Goal: Information Seeking & Learning: Compare options

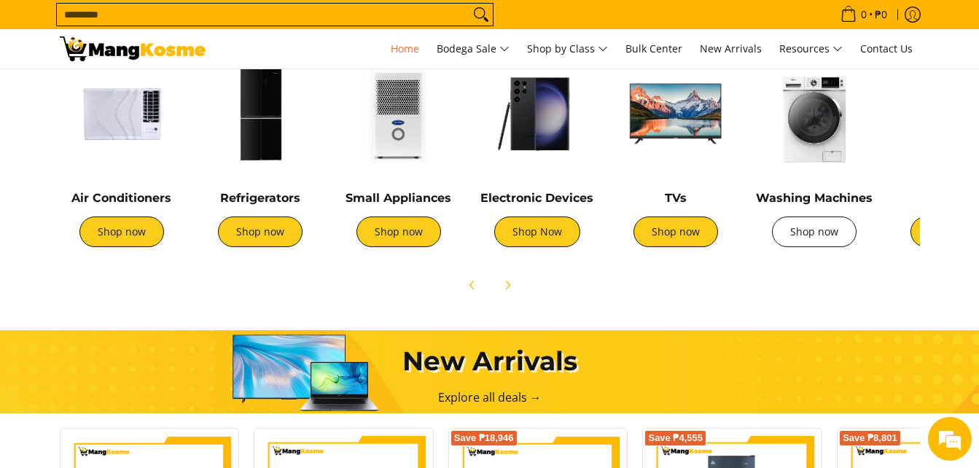
click at [820, 244] on link "Shop now" at bounding box center [814, 232] width 85 height 31
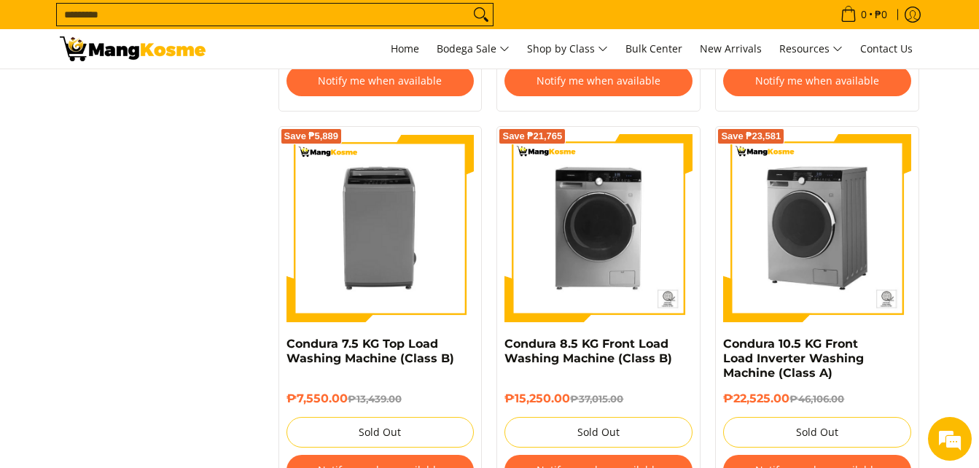
scroll to position [4084, 0]
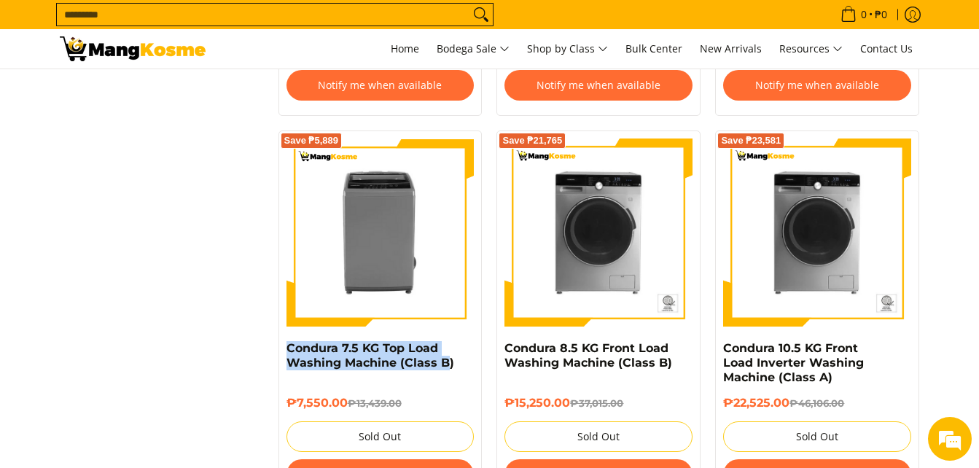
drag, startPoint x: 443, startPoint y: 381, endPoint x: 276, endPoint y: 353, distance: 169.3
click at [276, 353] on div "Save ₱5,889 Condura 7.5 KG Top Load Washing Machine (Class B) ₱7,550.00 ₱13,439…" at bounding box center [380, 318] width 219 height 375
drag, startPoint x: 276, startPoint y: 353, endPoint x: 457, endPoint y: 394, distance: 184.7
click at [457, 394] on div "₱7,550.00 ₱13,439.00 Sold Out Notify me when available" at bounding box center [381, 439] width 188 height 116
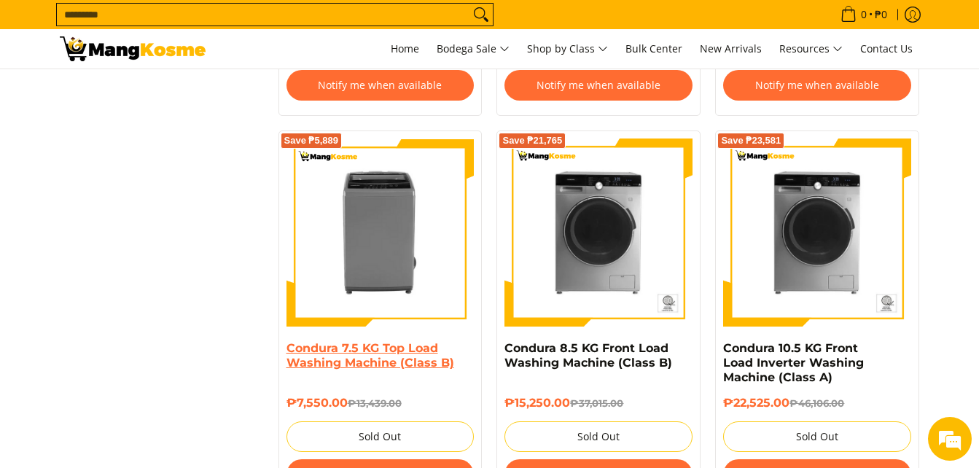
drag, startPoint x: 457, startPoint y: 352, endPoint x: 290, endPoint y: 360, distance: 166.5
click at [290, 360] on h4 "Condura 7.5 KG Top Load Washing Machine (Class B)" at bounding box center [381, 355] width 188 height 29
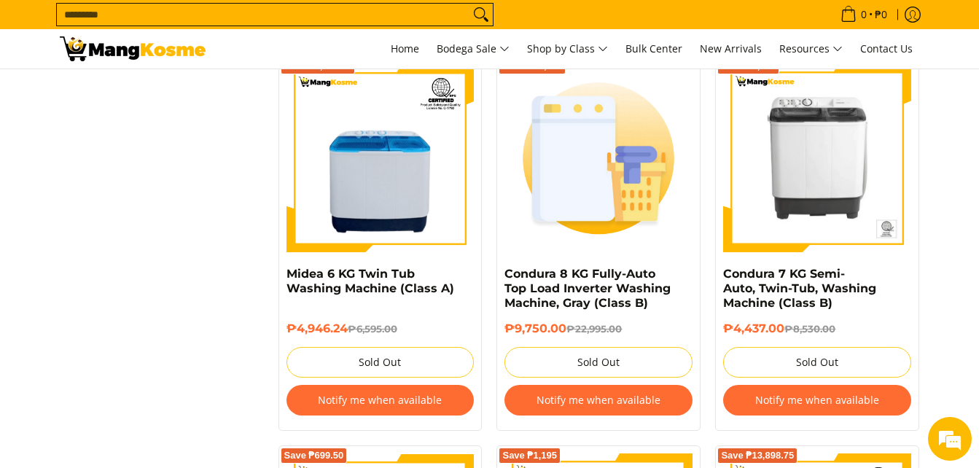
scroll to position [2698, 0]
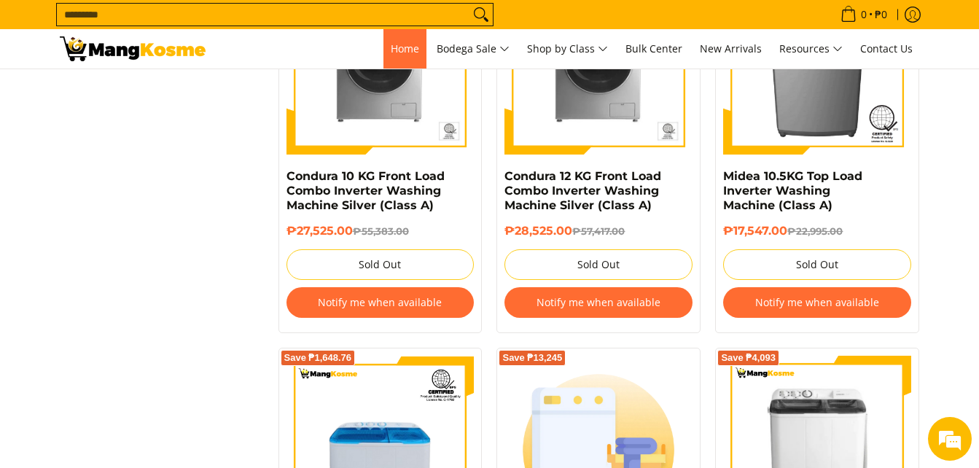
click at [392, 42] on span "Home" at bounding box center [405, 49] width 28 height 14
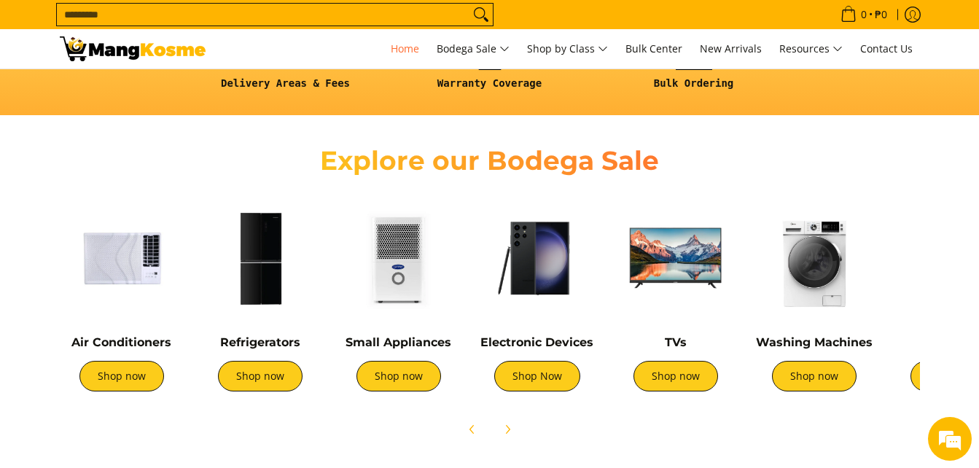
scroll to position [438, 0]
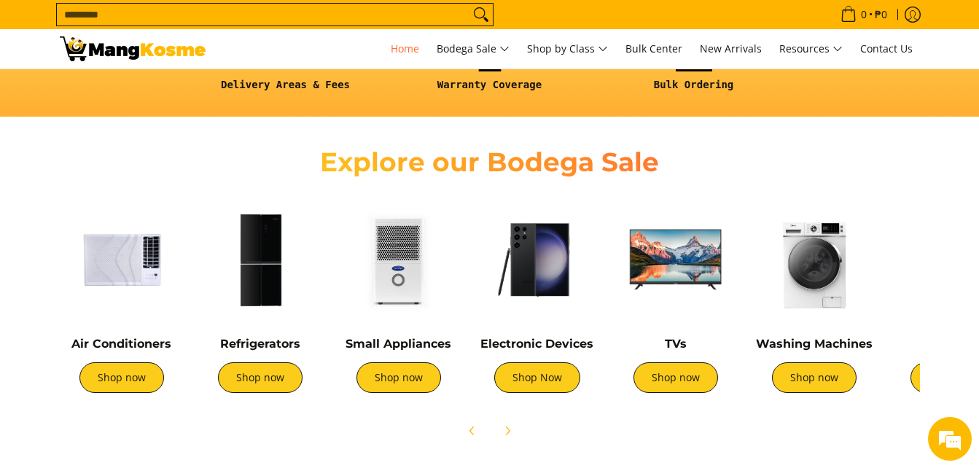
click at [509, 281] on img at bounding box center [537, 260] width 124 height 124
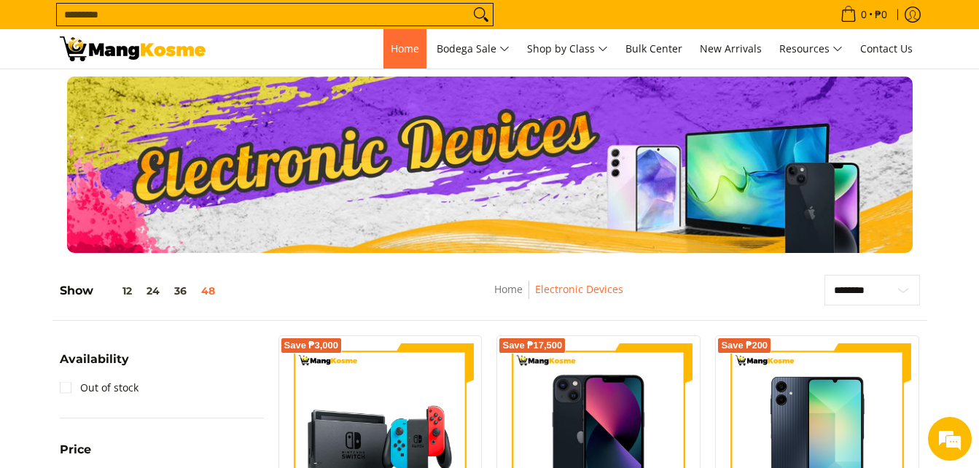
click at [392, 56] on link "Home" at bounding box center [405, 48] width 43 height 39
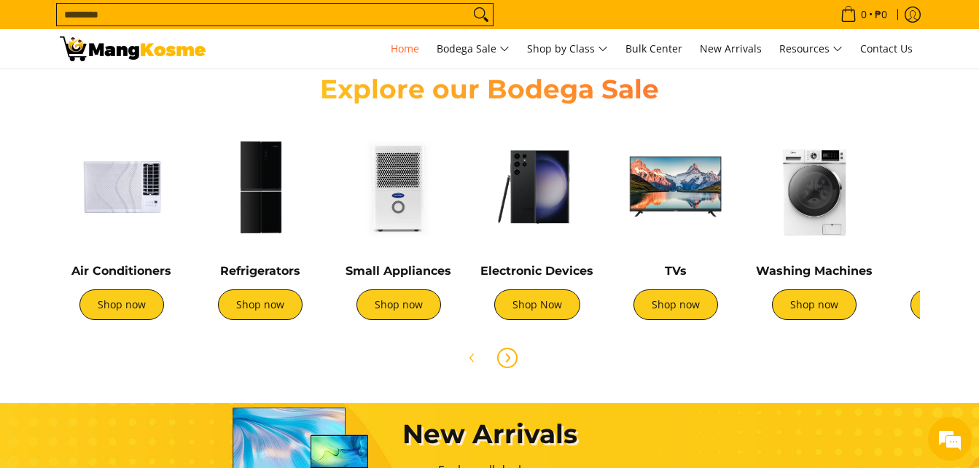
click at [507, 355] on icon "Next" at bounding box center [508, 358] width 4 height 8
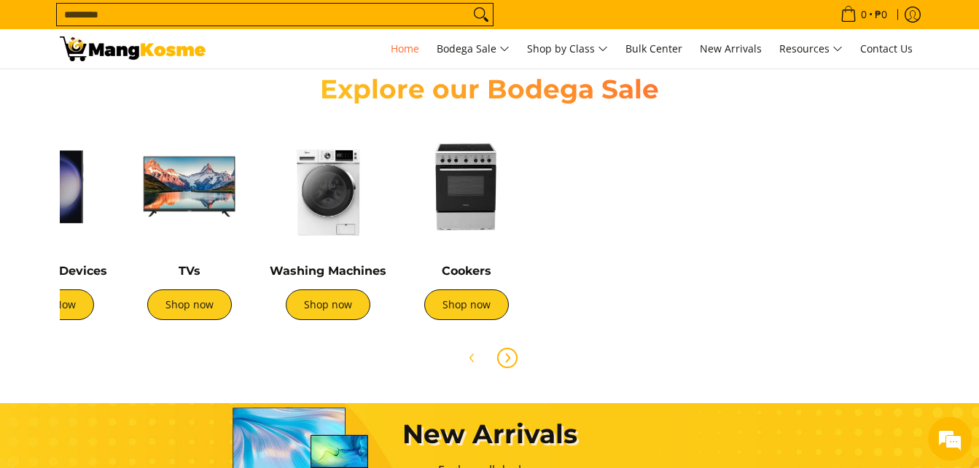
scroll to position [0, 486]
click at [468, 319] on link "Shop now" at bounding box center [466, 305] width 85 height 31
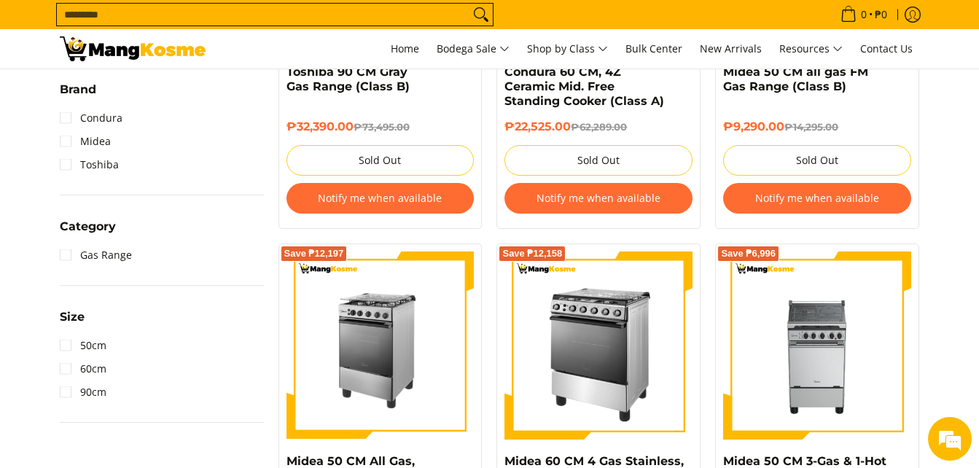
scroll to position [438, 0]
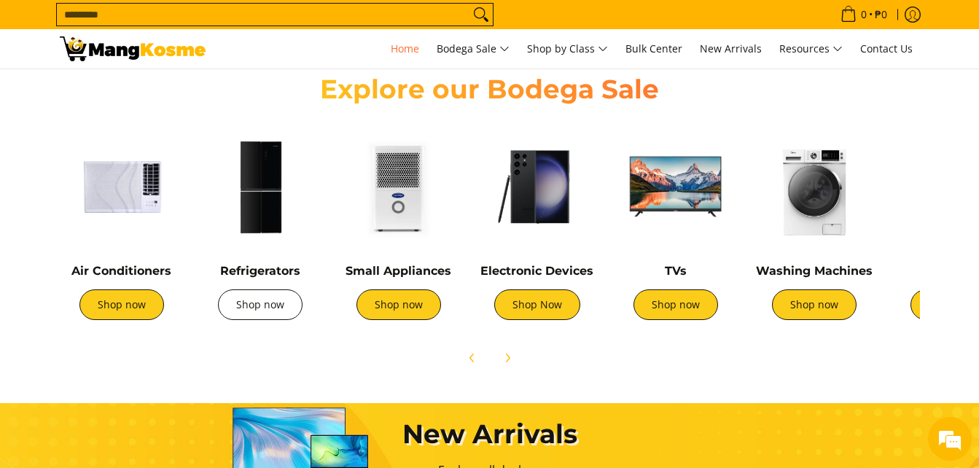
click at [250, 308] on link "Shop now" at bounding box center [260, 305] width 85 height 31
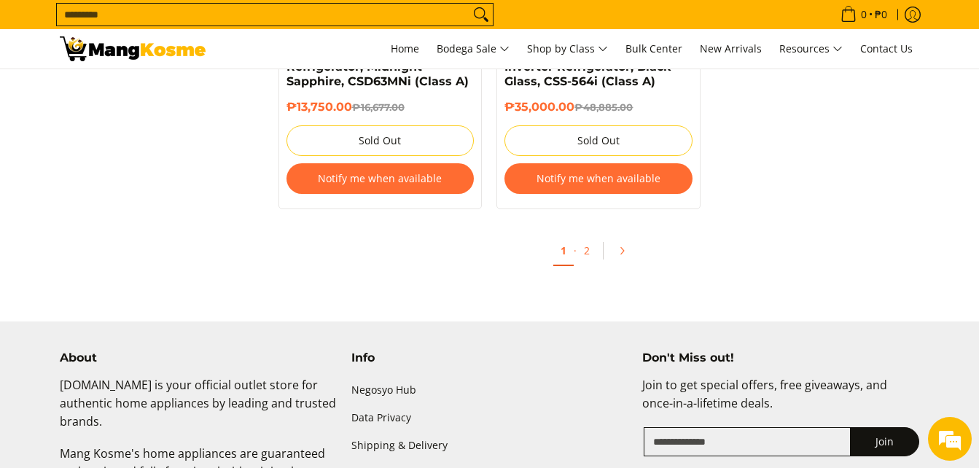
scroll to position [6563, 0]
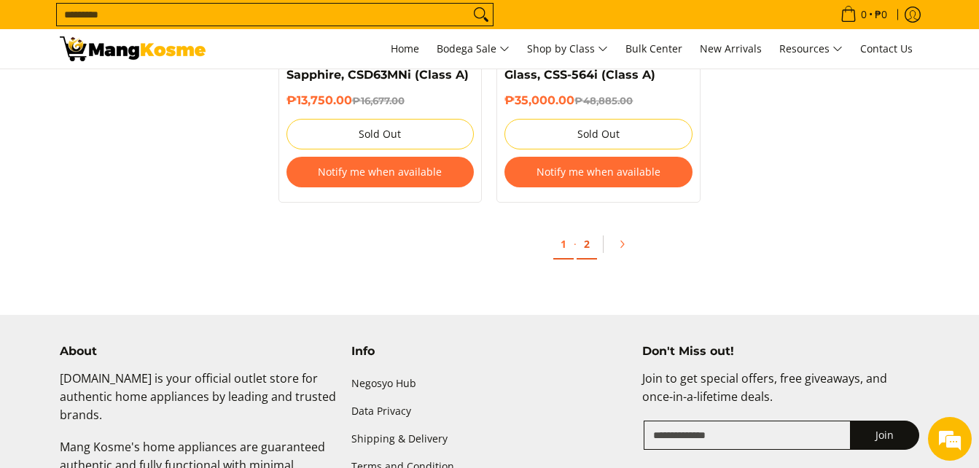
click at [594, 230] on link "2" at bounding box center [587, 245] width 20 height 30
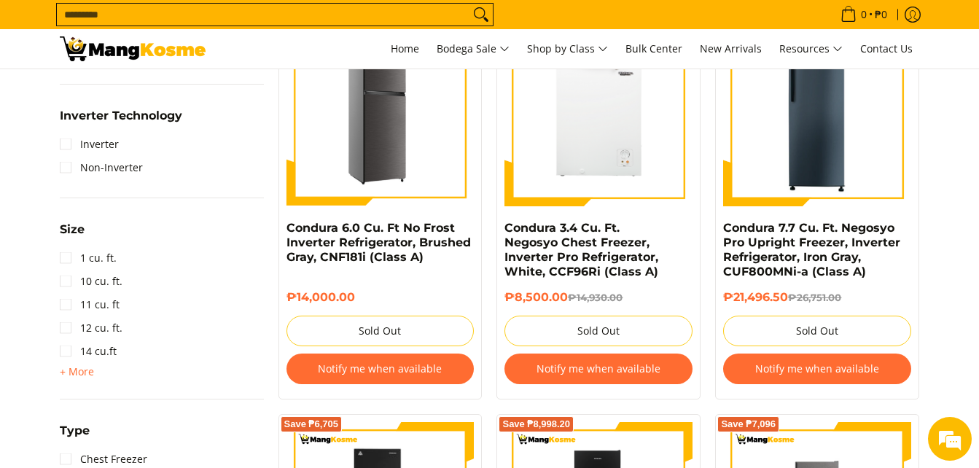
scroll to position [656, 0]
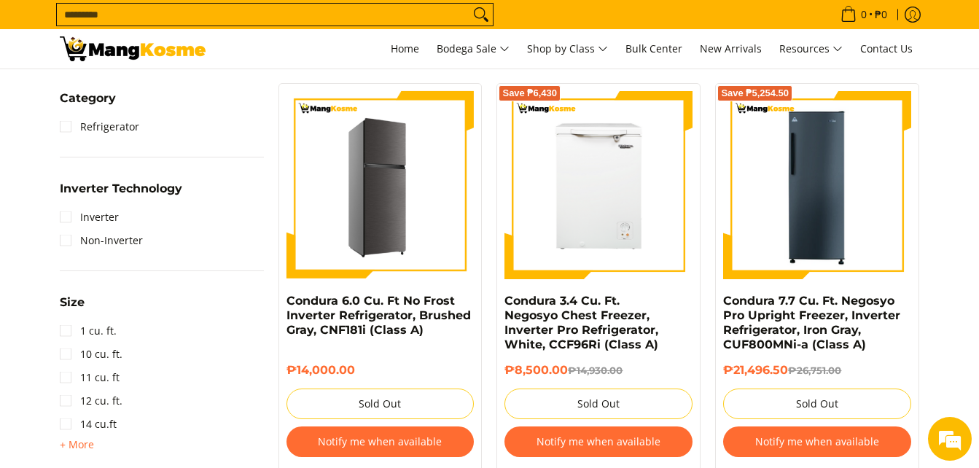
click at [423, 163] on img at bounding box center [381, 185] width 188 height 188
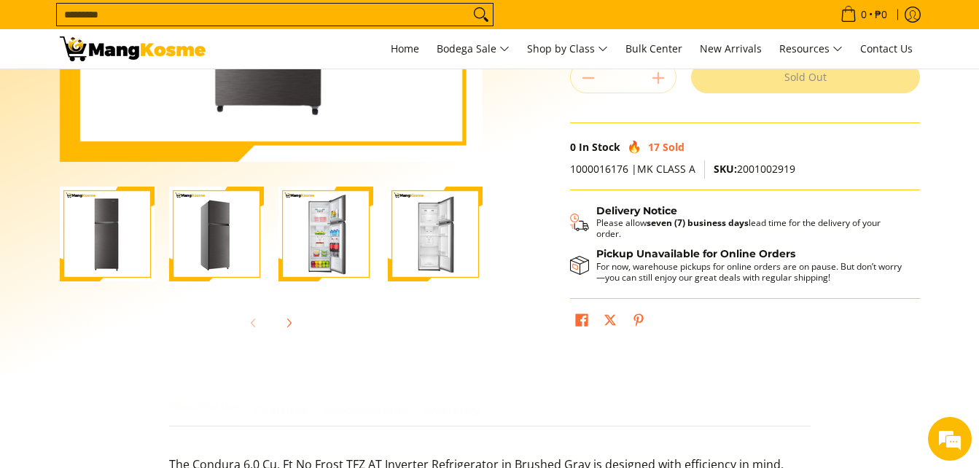
scroll to position [365, 0]
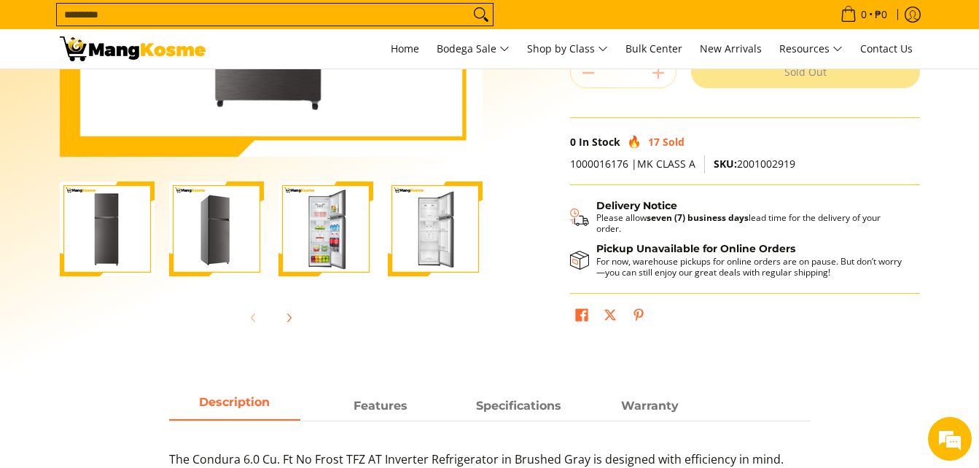
click at [289, 228] on img "Condura 6.0 Cu. Ft No Frost Inverter Refrigerator, Brushed Gray, CNF181i (Class…" at bounding box center [326, 229] width 95 height 95
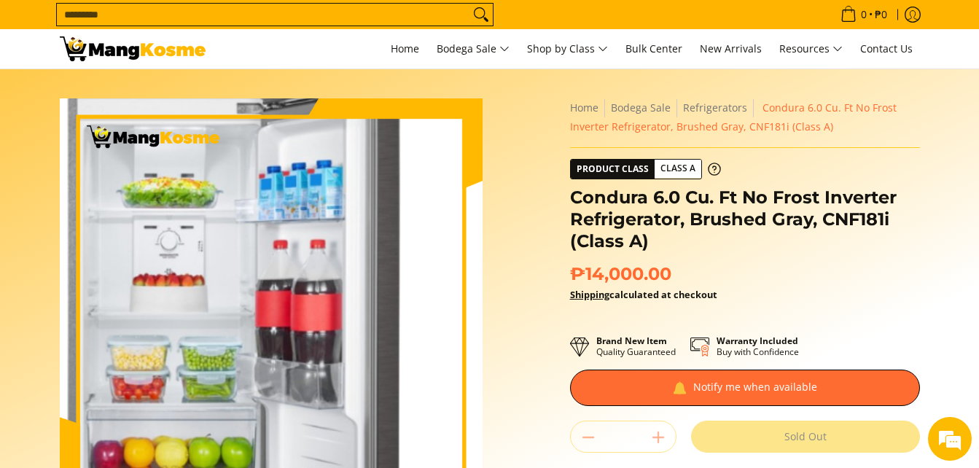
scroll to position [292, 0]
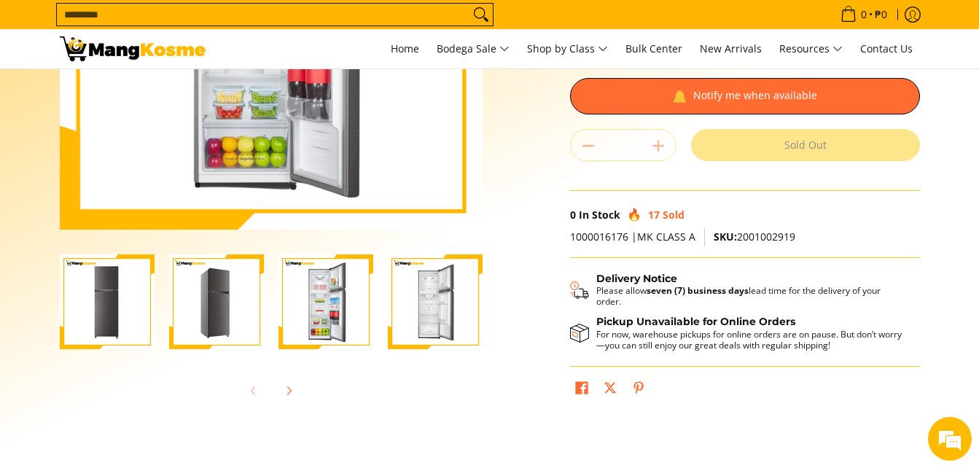
click at [430, 330] on img "Condura 6.0 Cu. Ft No Frost Inverter Refrigerator, Brushed Gray, CNF181i (Class…" at bounding box center [435, 302] width 95 height 95
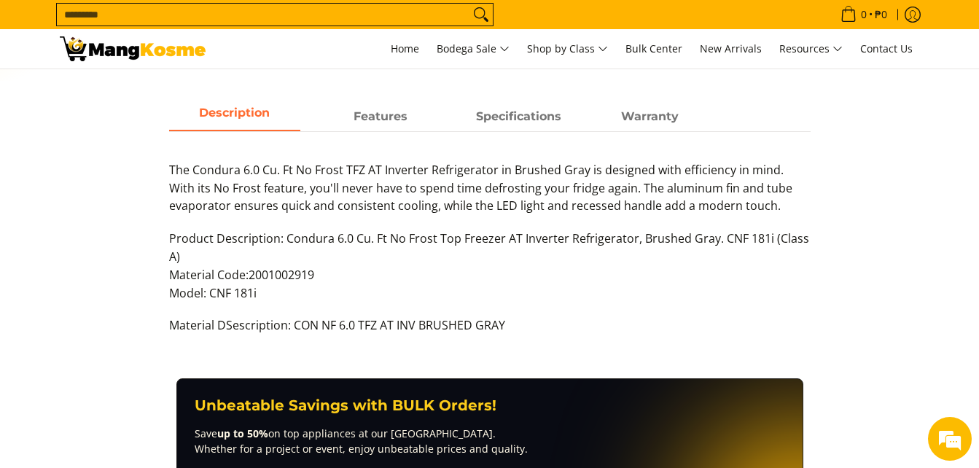
scroll to position [656, 0]
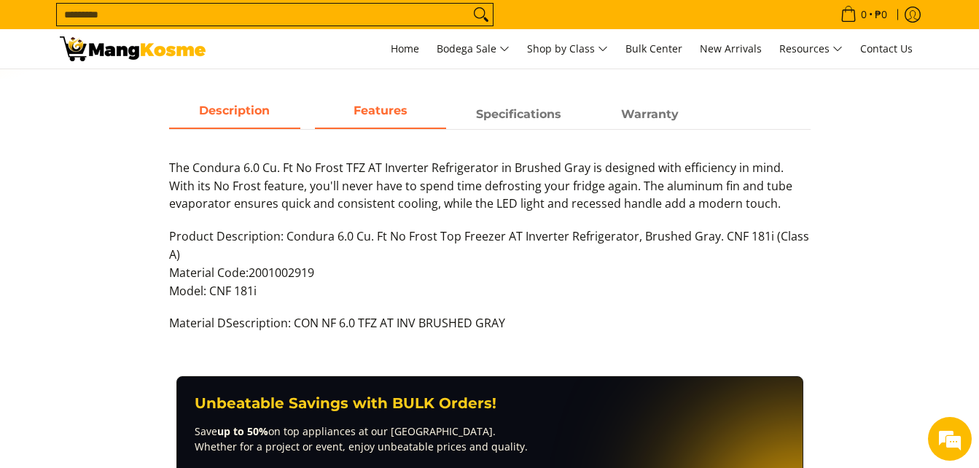
click at [372, 128] on link "Features" at bounding box center [380, 115] width 131 height 28
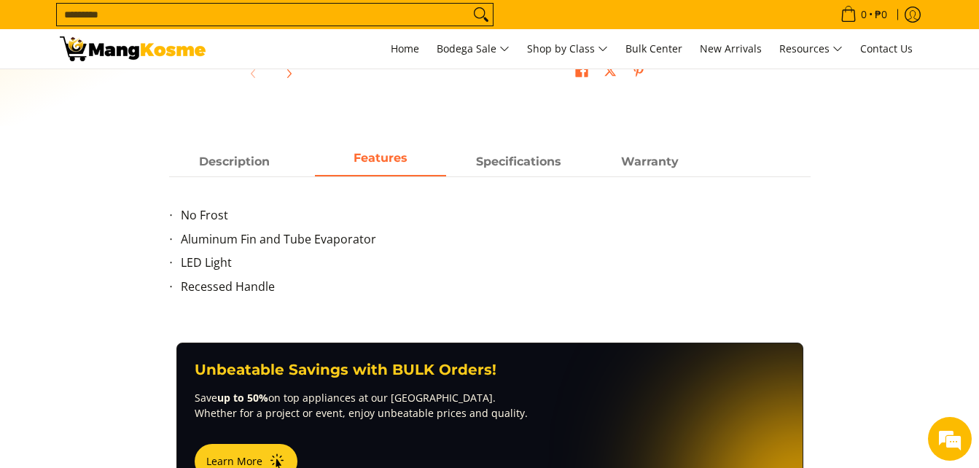
scroll to position [583, 0]
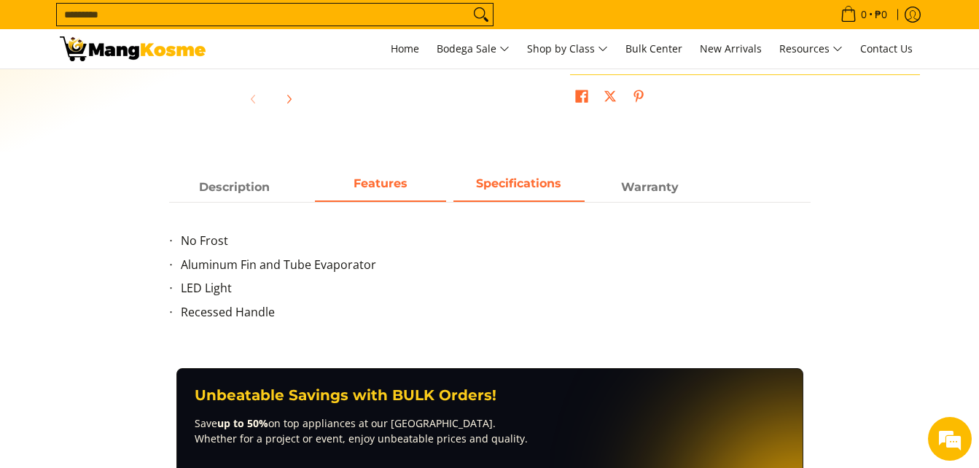
click at [516, 188] on strong "Specifications" at bounding box center [518, 183] width 85 height 14
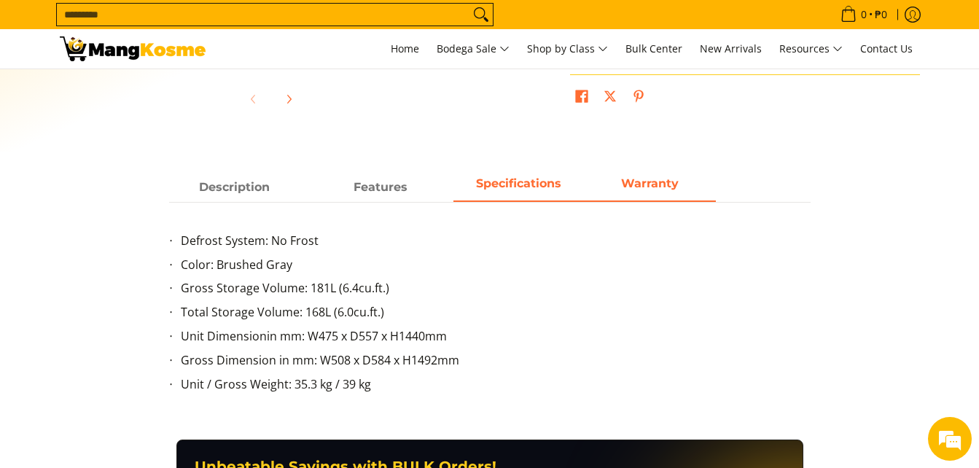
click at [656, 189] on strong "Warranty" at bounding box center [650, 183] width 58 height 14
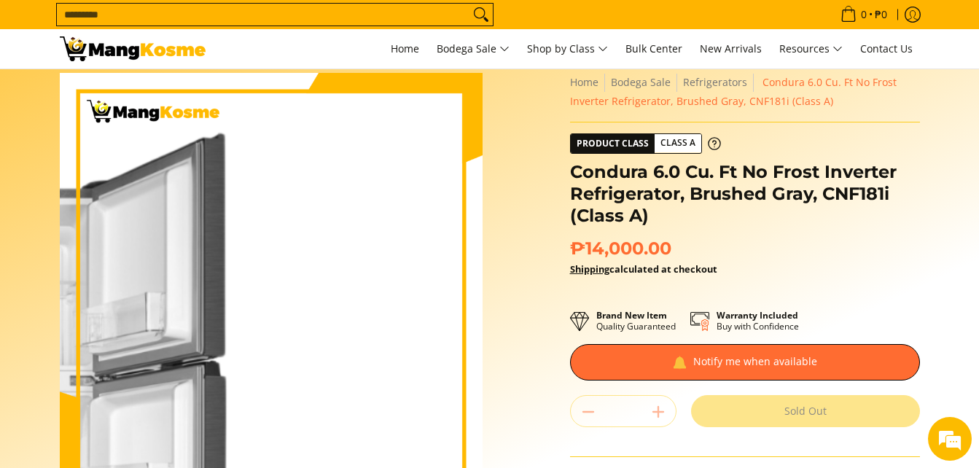
scroll to position [0, 0]
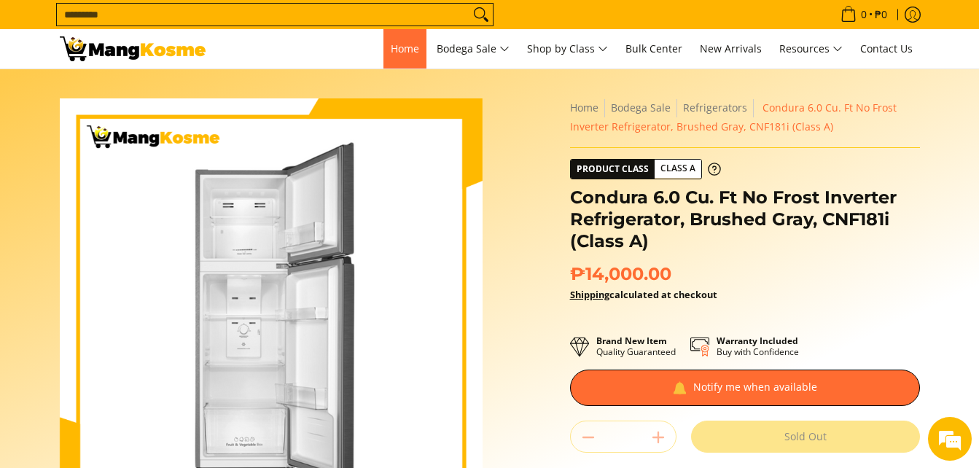
click at [408, 49] on span "Home" at bounding box center [405, 49] width 28 height 14
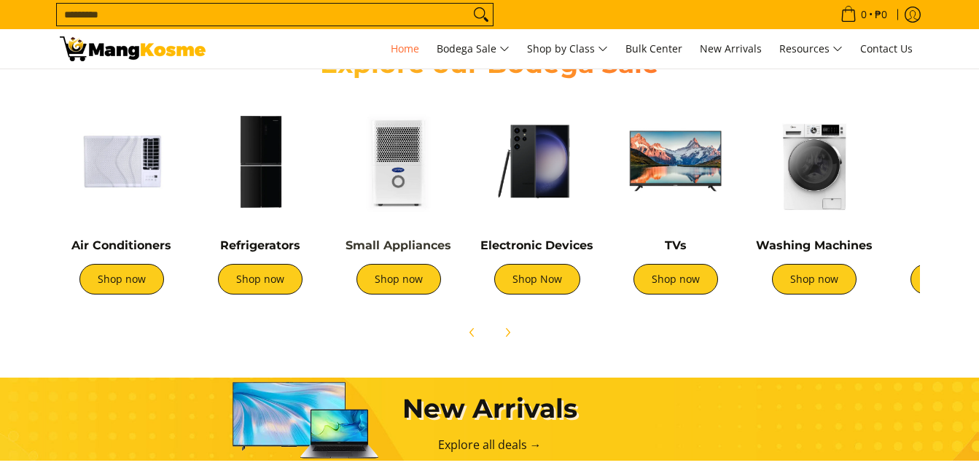
scroll to position [510, 0]
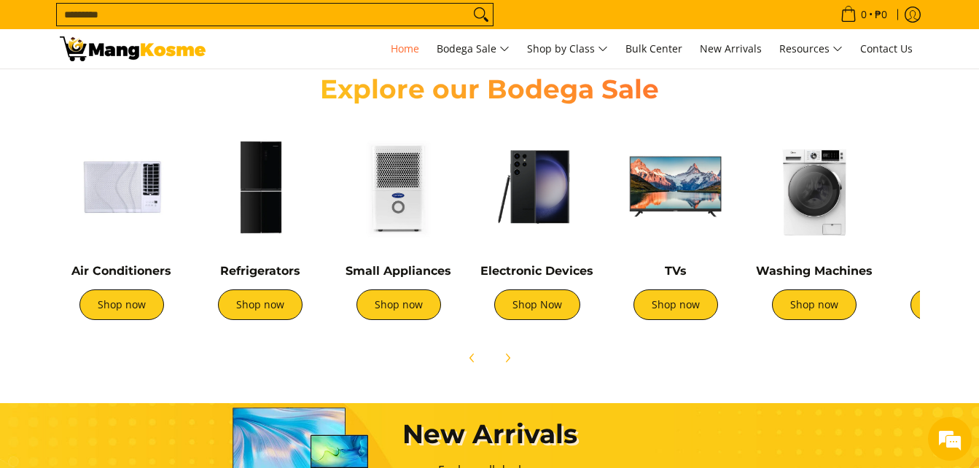
click at [702, 308] on link "Shop now" at bounding box center [676, 305] width 85 height 31
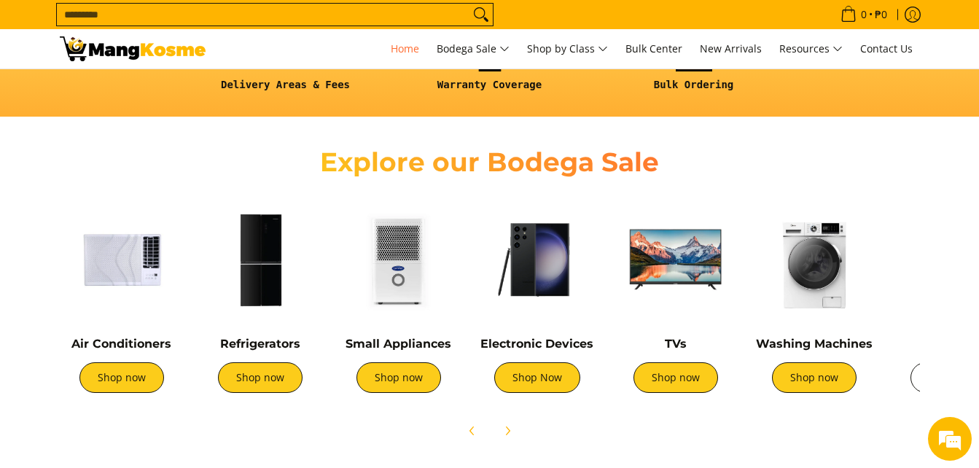
click at [913, 384] on link "Shop now" at bounding box center [953, 377] width 85 height 31
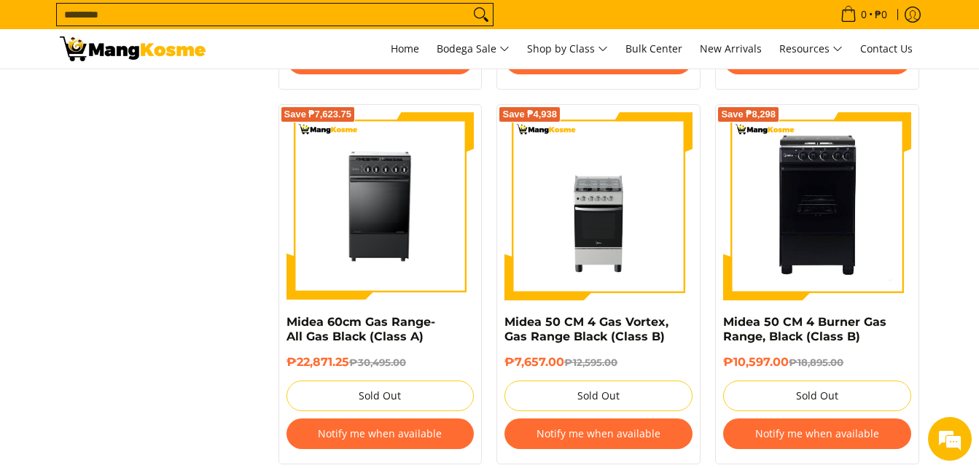
scroll to position [1021, 0]
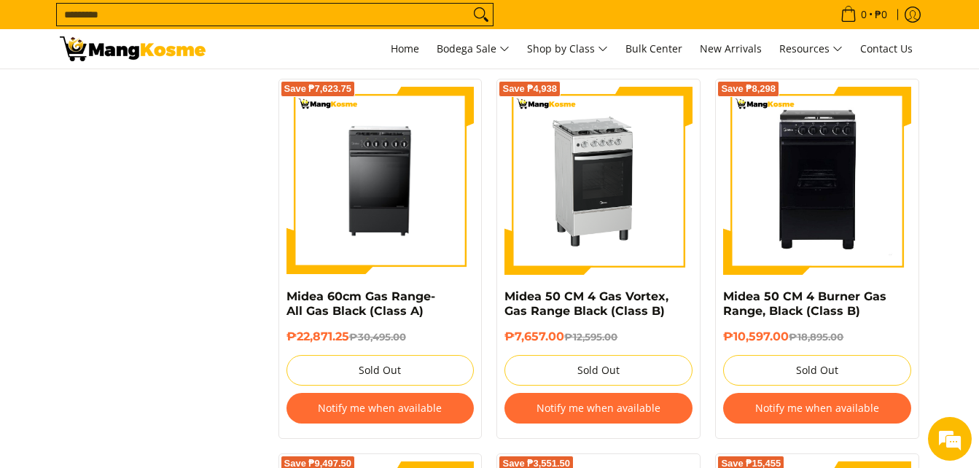
click at [579, 198] on img at bounding box center [599, 181] width 188 height 188
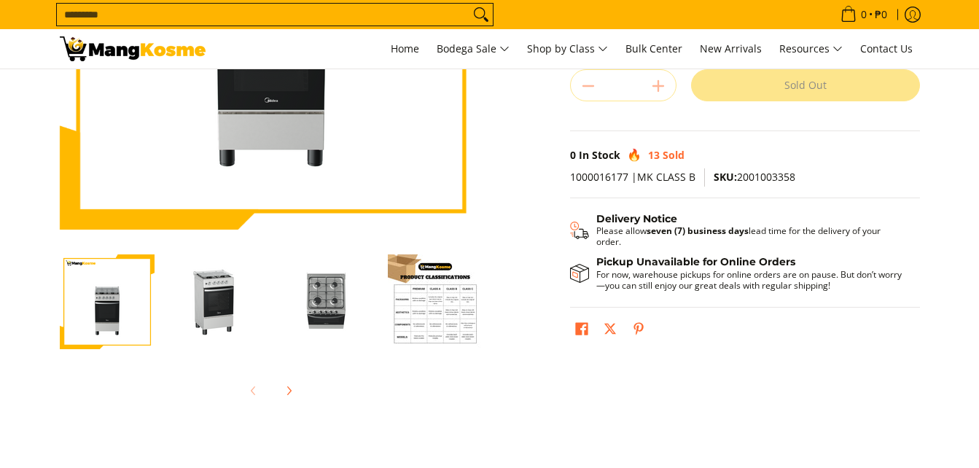
click at [328, 303] on img "Midea 50 CM 4 Gas Vortex, Gas Range Black (Class B)-3" at bounding box center [326, 302] width 95 height 95
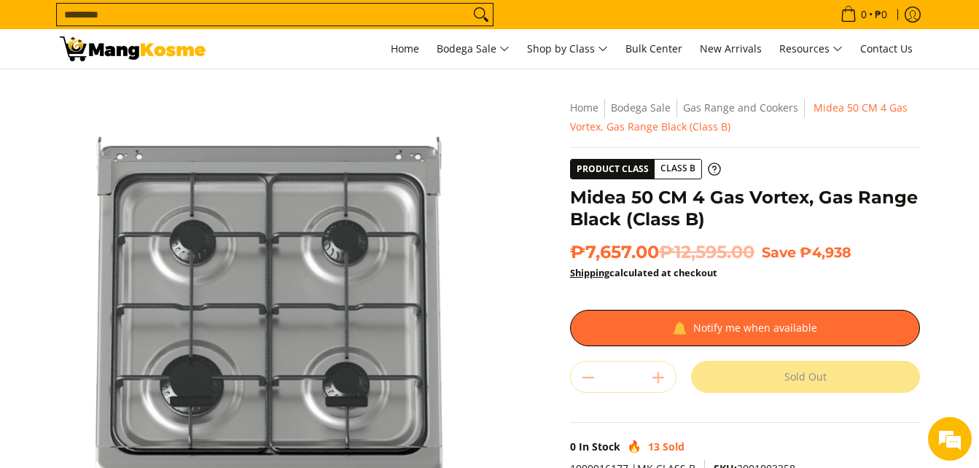
click at [269, 267] on img at bounding box center [271, 309] width 423 height 423
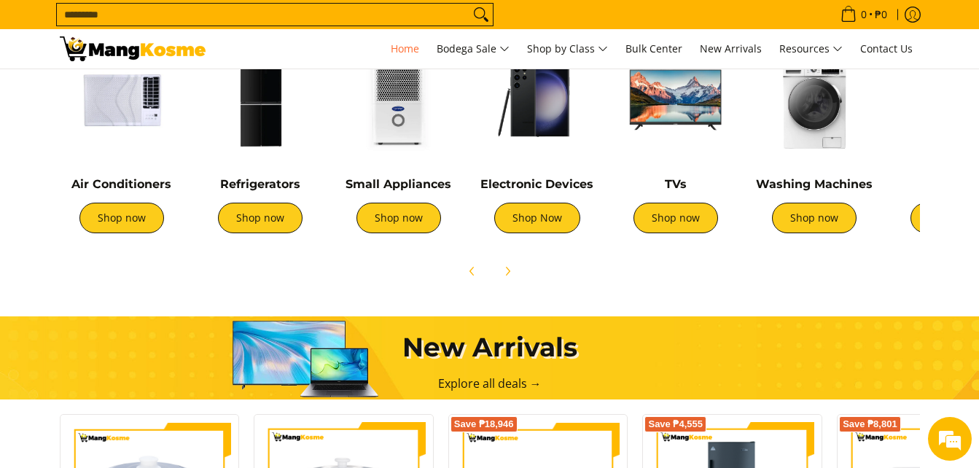
scroll to position [511, 0]
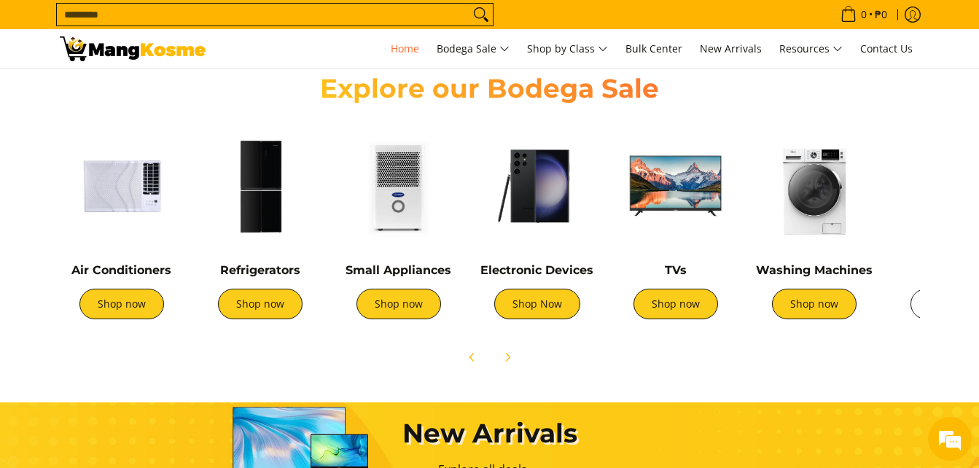
click at [556, 309] on link "Shop now" at bounding box center [953, 304] width 85 height 31
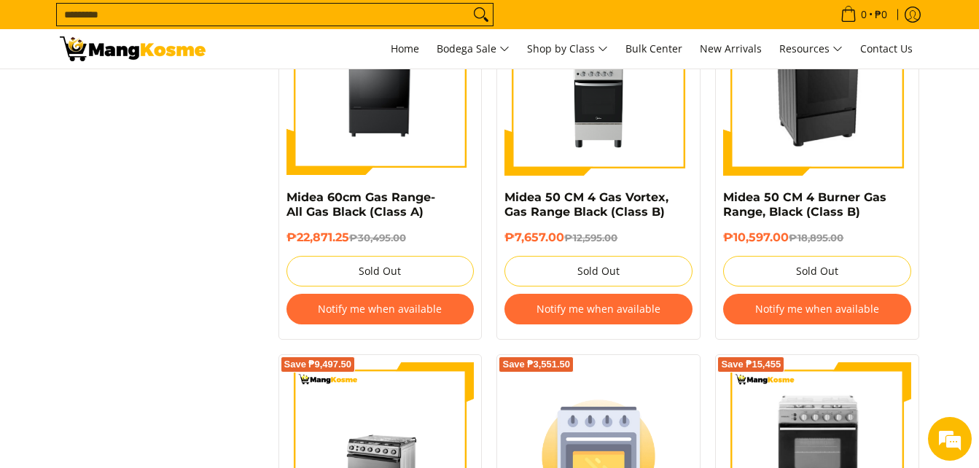
scroll to position [948, 0]
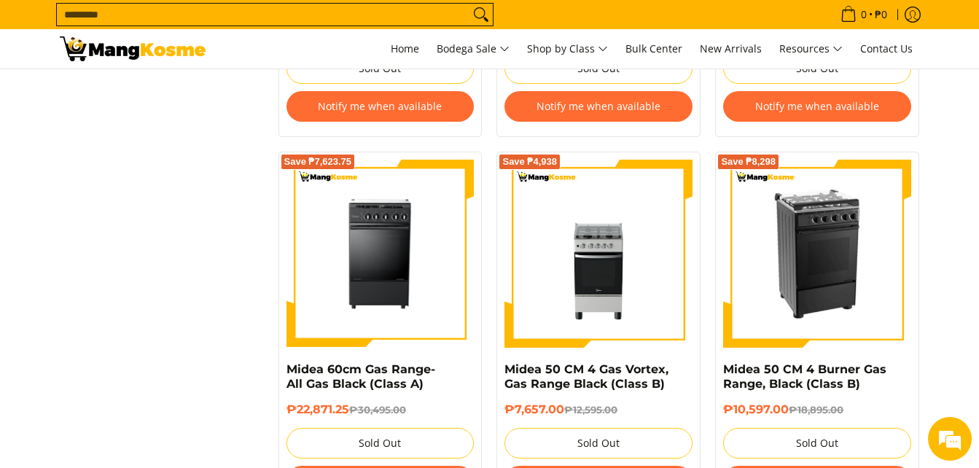
click at [825, 280] on img at bounding box center [817, 254] width 188 height 188
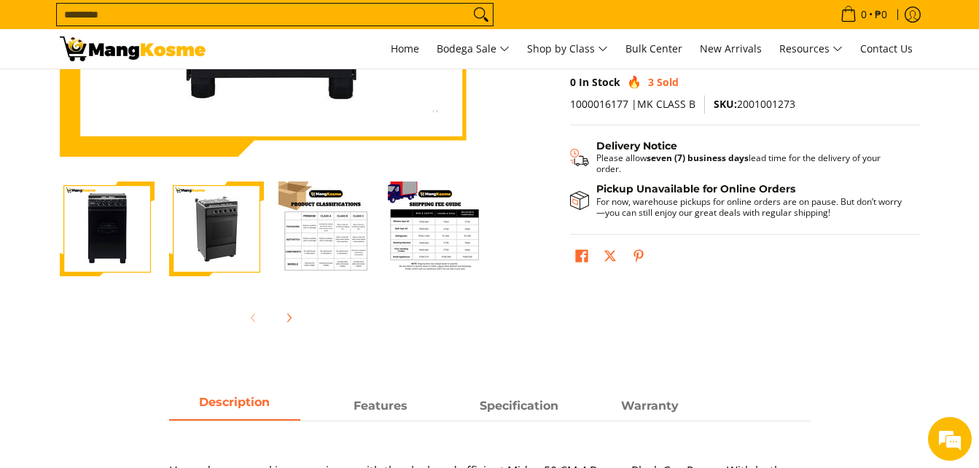
click at [216, 233] on img "Midea 50 CM 4 Burner Gas Range, Black (Class B)-2" at bounding box center [216, 229] width 95 height 95
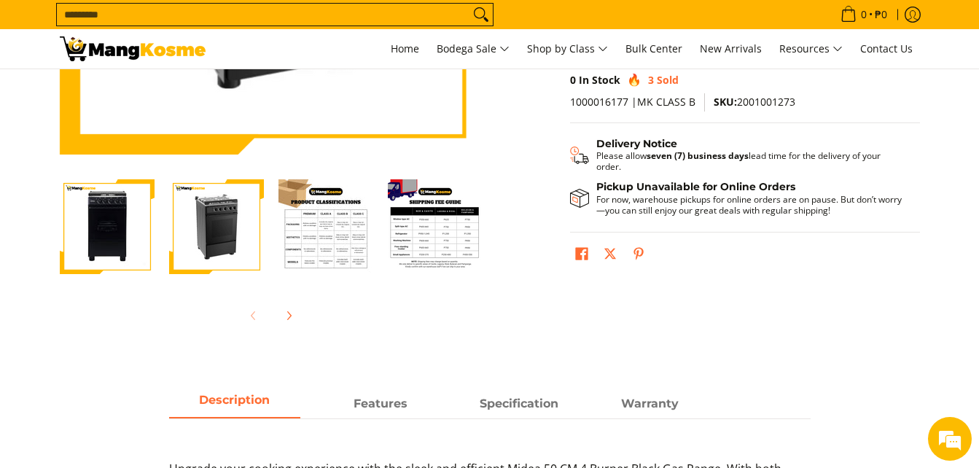
scroll to position [583, 0]
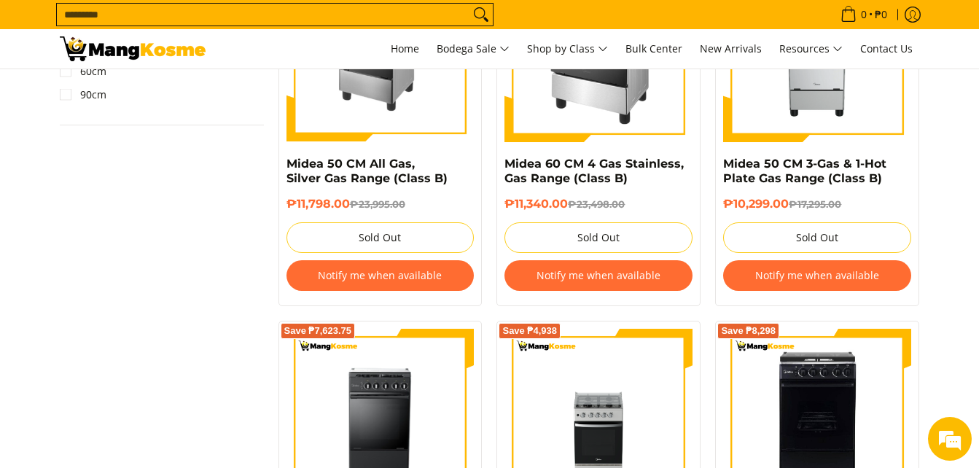
scroll to position [966, 0]
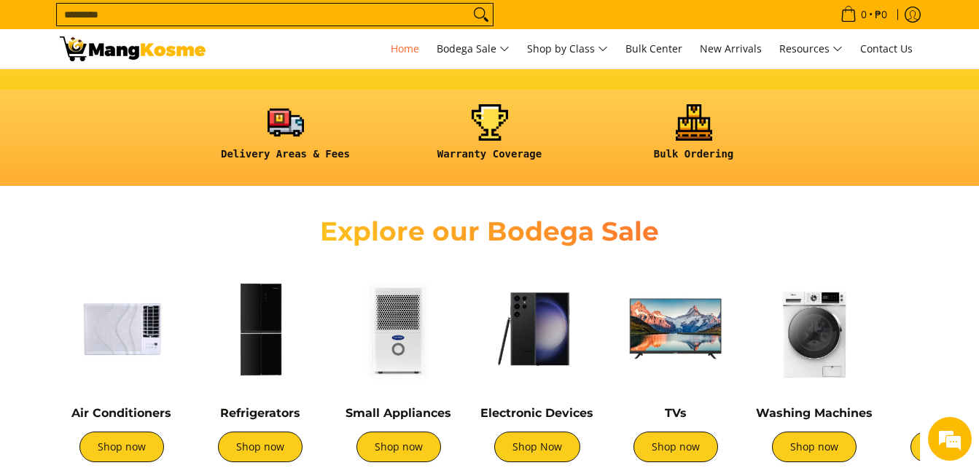
scroll to position [511, 0]
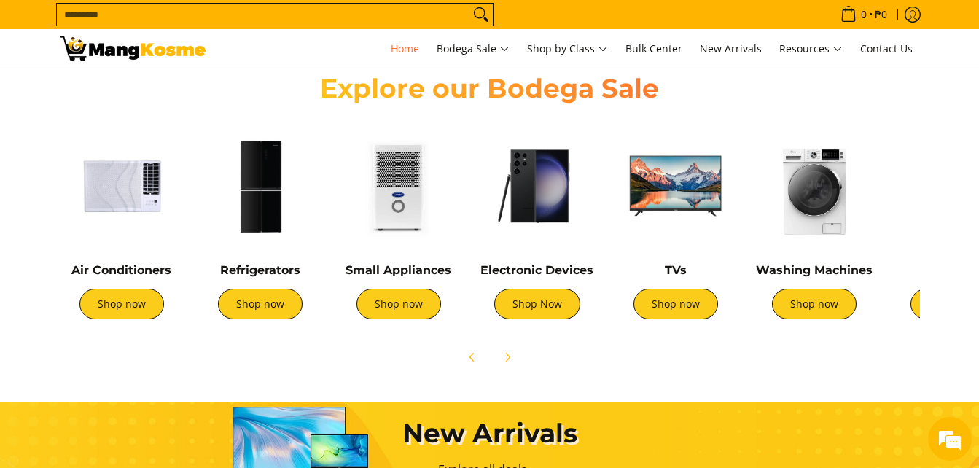
click at [807, 221] on img at bounding box center [815, 186] width 124 height 124
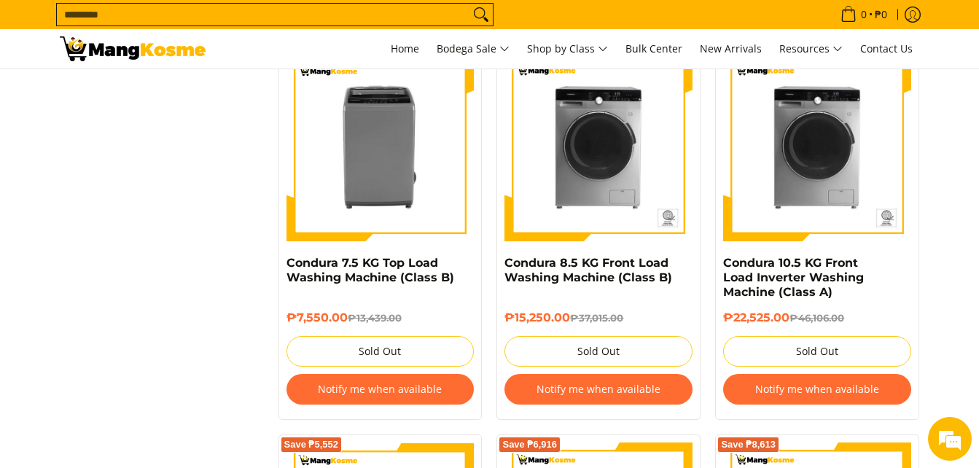
scroll to position [4190, 0]
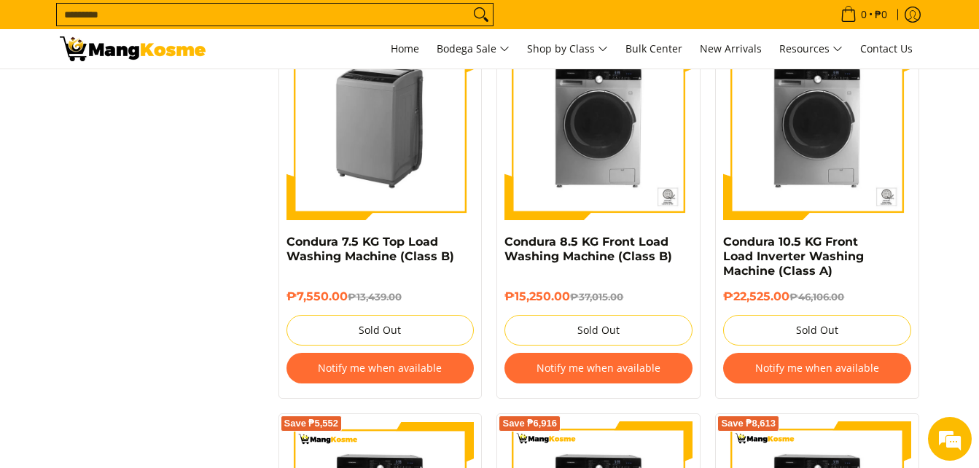
click at [422, 144] on img at bounding box center [381, 126] width 188 height 188
